Goal: Information Seeking & Learning: Learn about a topic

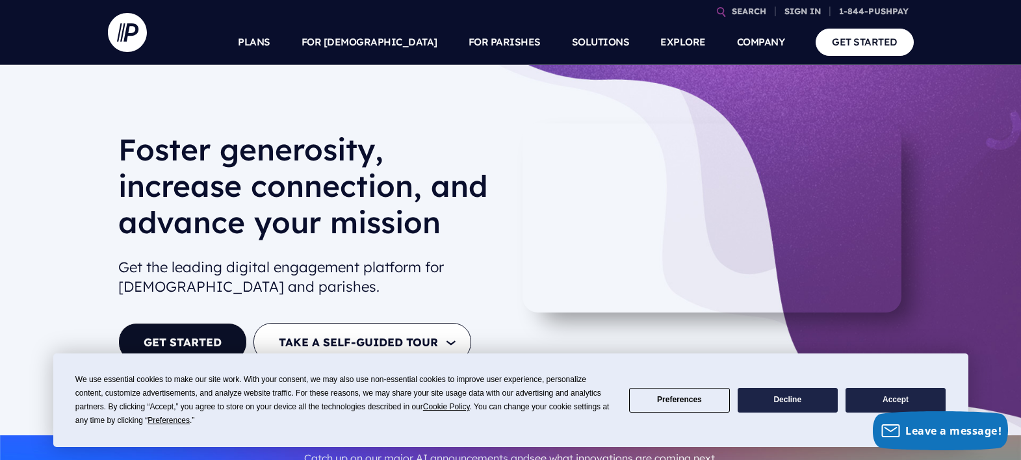
click at [447, 211] on h1 "Foster generosity, increase connection, and advance your mission" at bounding box center [309, 191] width 382 height 120
click at [549, 305] on video at bounding box center [712, 218] width 379 height 189
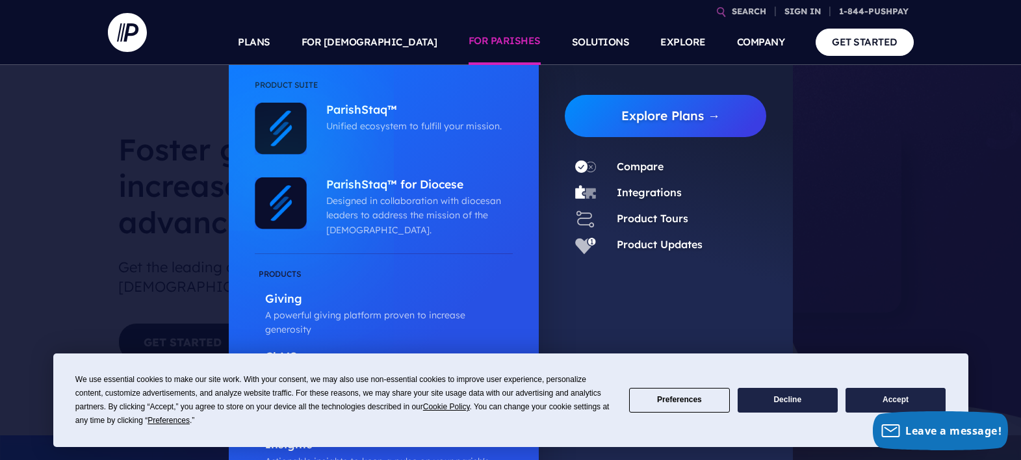
click at [537, 56] on link "FOR PARISHES" at bounding box center [505, 43] width 72 height 46
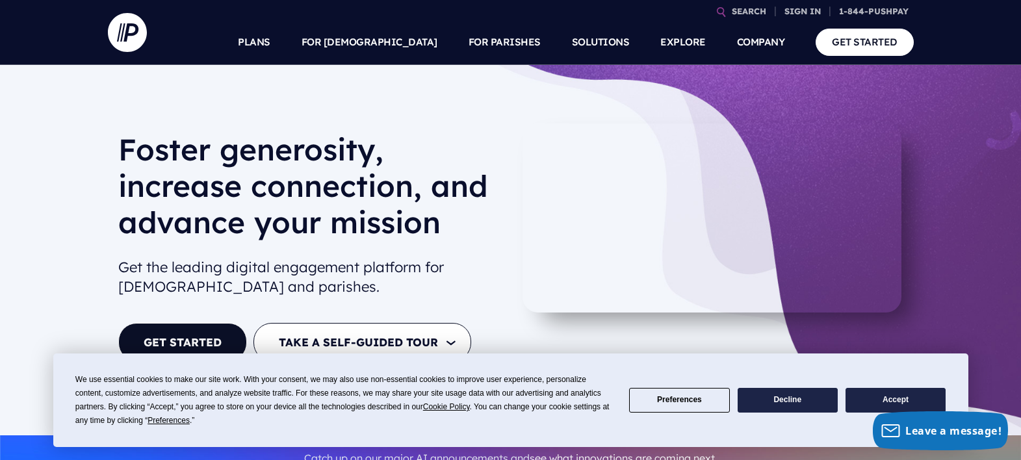
click at [560, 356] on div "We use essential cookies to make our site work. With your consent, we may also …" at bounding box center [510, 401] width 915 height 94
click at [549, 262] on video at bounding box center [712, 218] width 379 height 189
click at [525, 399] on div "We use essential cookies to make our site work. With your consent, we may also …" at bounding box center [344, 400] width 538 height 55
click at [460, 278] on h2 "Get the leading digital engagement platform for [DEMOGRAPHIC_DATA] and parishes." at bounding box center [309, 277] width 382 height 51
click at [471, 329] on div "TAKE A SELF-GUIDED TOUR FOR [DEMOGRAPHIC_DATA] FOR PARISHES" at bounding box center [363, 342] width 218 height 38
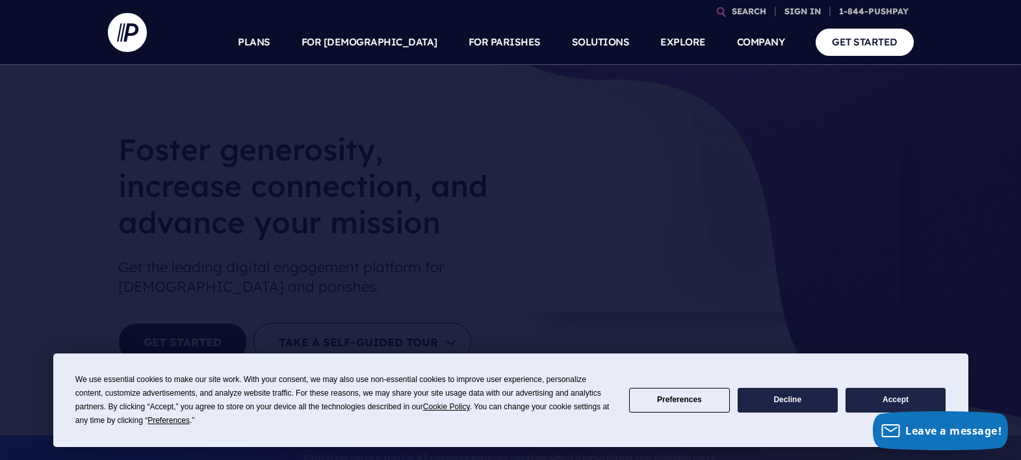
click at [575, 16] on ul "SEARCH SIGN IN PERSONAL SIGN IN" at bounding box center [537, 10] width 754 height 20
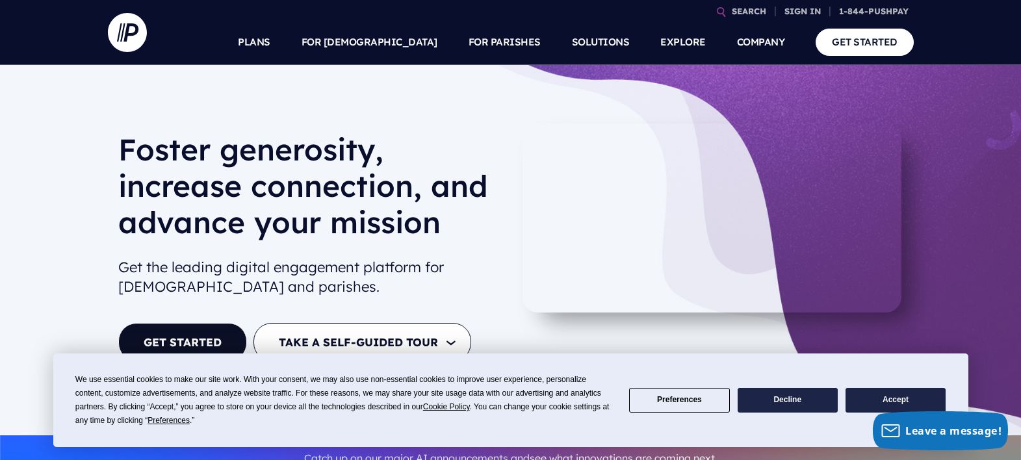
click at [460, 211] on section at bounding box center [510, 230] width 1021 height 460
click at [575, 265] on video at bounding box center [712, 218] width 379 height 189
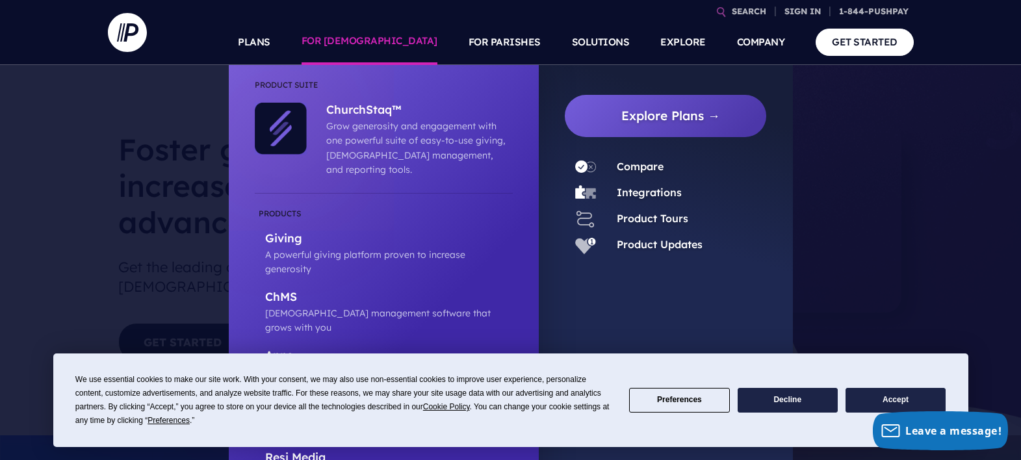
click at [420, 57] on link "FOR [DEMOGRAPHIC_DATA]" at bounding box center [370, 43] width 136 height 46
click at [551, 70] on ul "Explore Plans →" at bounding box center [666, 297] width 254 height 464
click at [536, 72] on ul "Product Suite ChurchStaq™" at bounding box center [384, 297] width 310 height 464
click at [563, 136] on ul "Explore Plans →" at bounding box center [666, 297] width 254 height 464
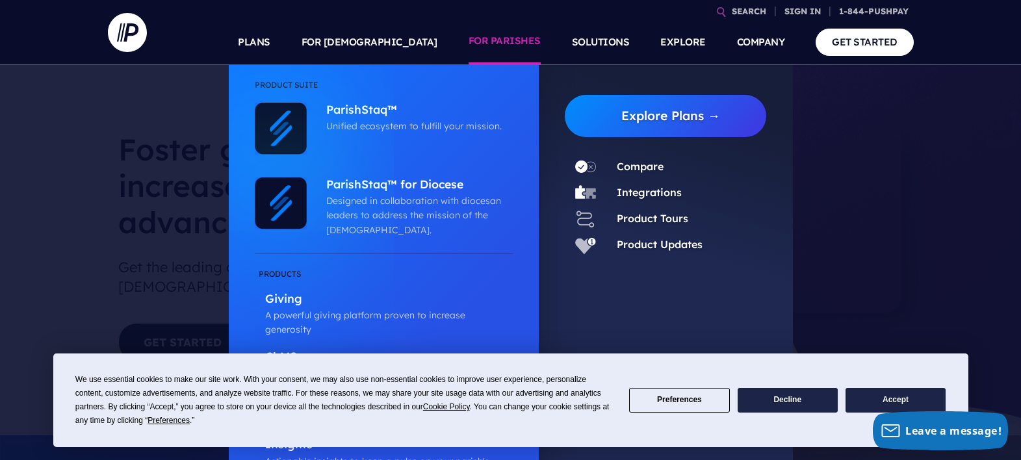
click at [523, 55] on link "FOR PARISHES" at bounding box center [505, 43] width 72 height 46
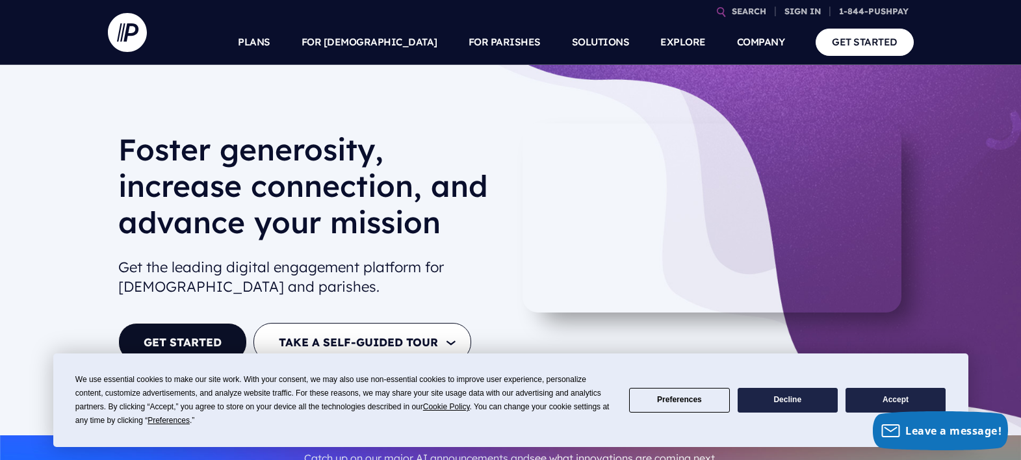
click at [525, 119] on section at bounding box center [510, 230] width 1021 height 460
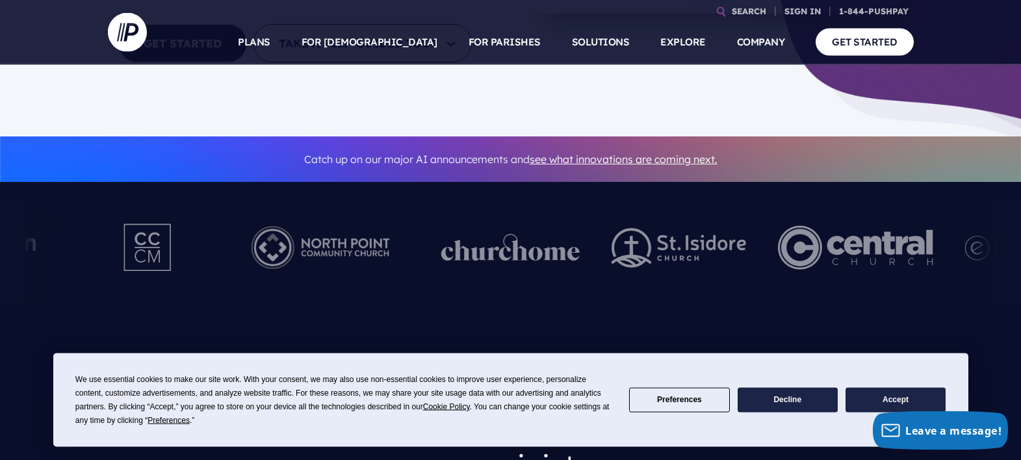
scroll to position [301, 0]
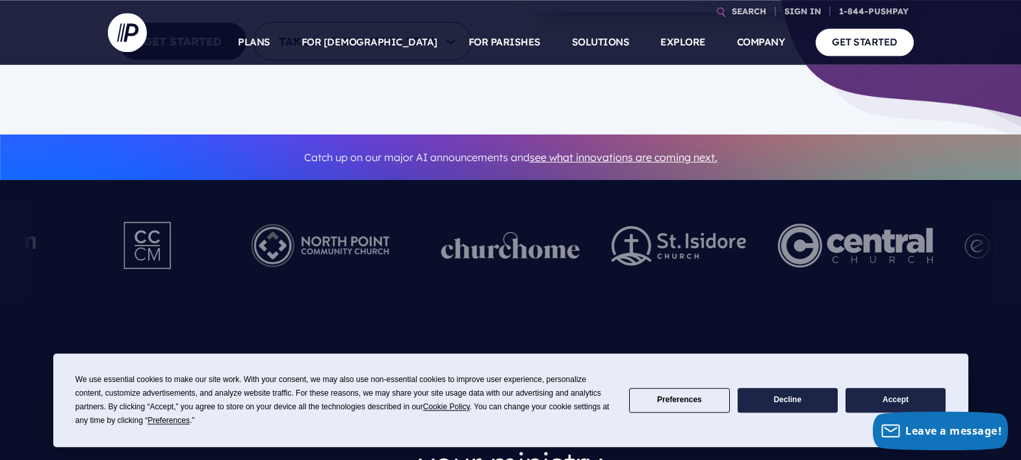
click at [601, 298] on div at bounding box center [679, 251] width 166 height 103
